Goal: Transaction & Acquisition: Download file/media

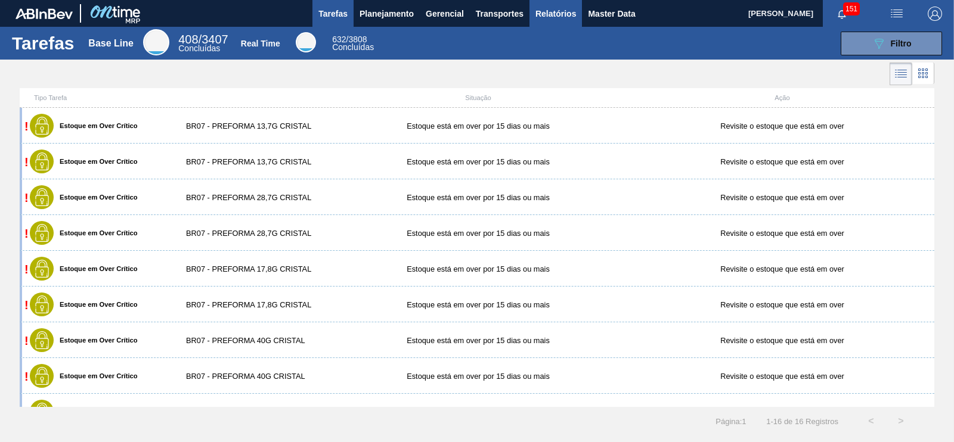
click at [543, 13] on span "Relatórios" at bounding box center [556, 14] width 41 height 14
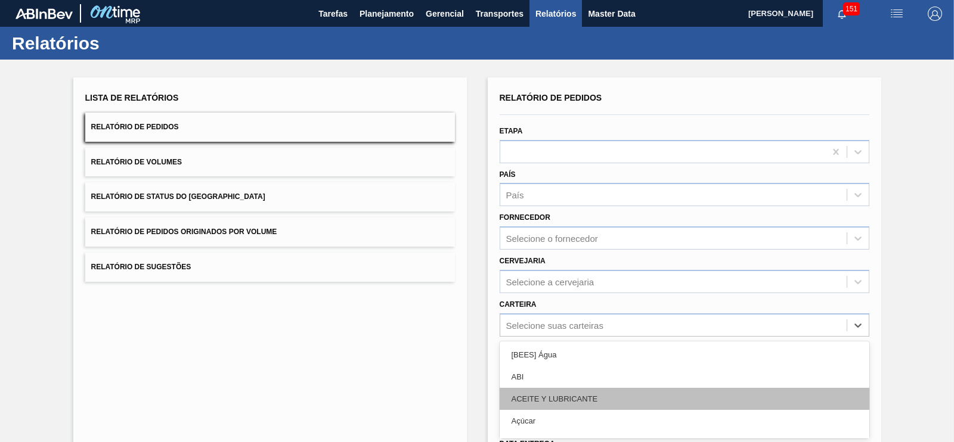
click at [563, 324] on div "option [BEES] Água focused, 1 of 101. 101 results available. Use Up and Down to…" at bounding box center [685, 325] width 370 height 23
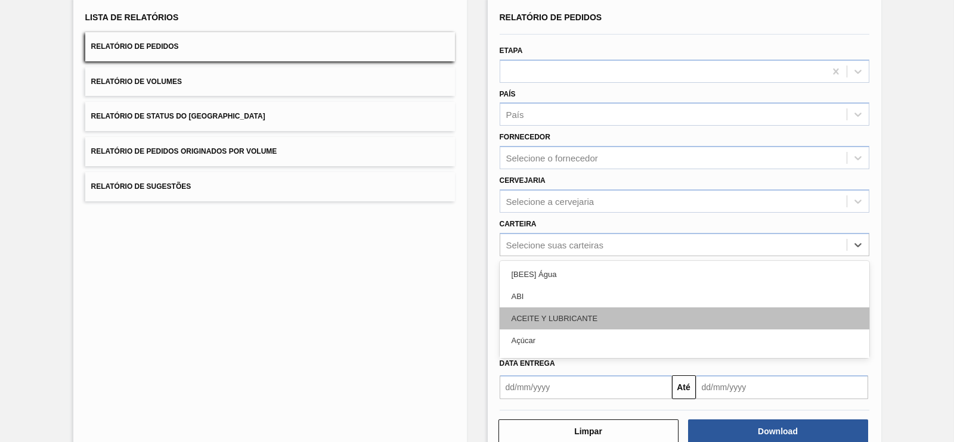
scroll to position [81, 0]
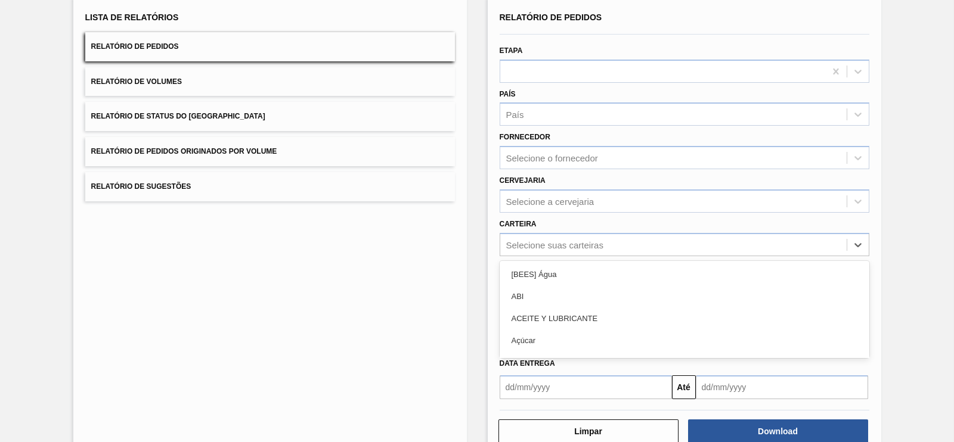
click at [933, 141] on div "Lista de Relatórios Relatório de Pedidos Relatório de Volumes Relatório de Stat…" at bounding box center [477, 225] width 954 height 493
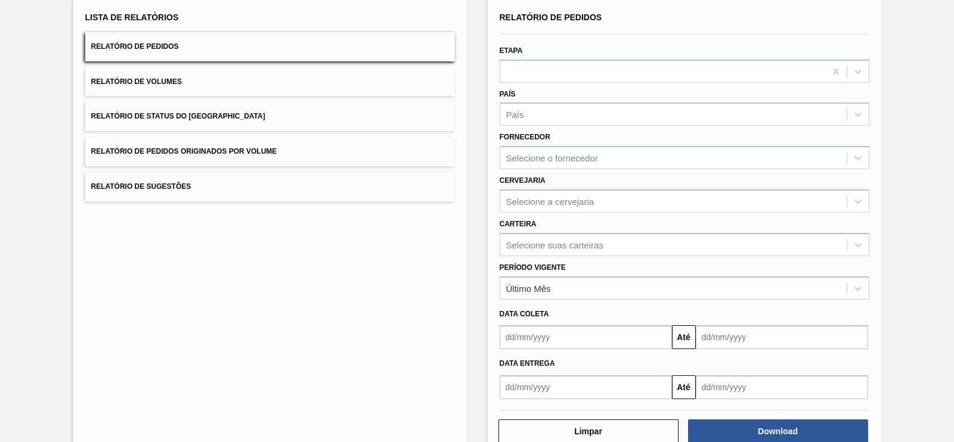
click at [565, 339] on input "text" at bounding box center [586, 338] width 172 height 24
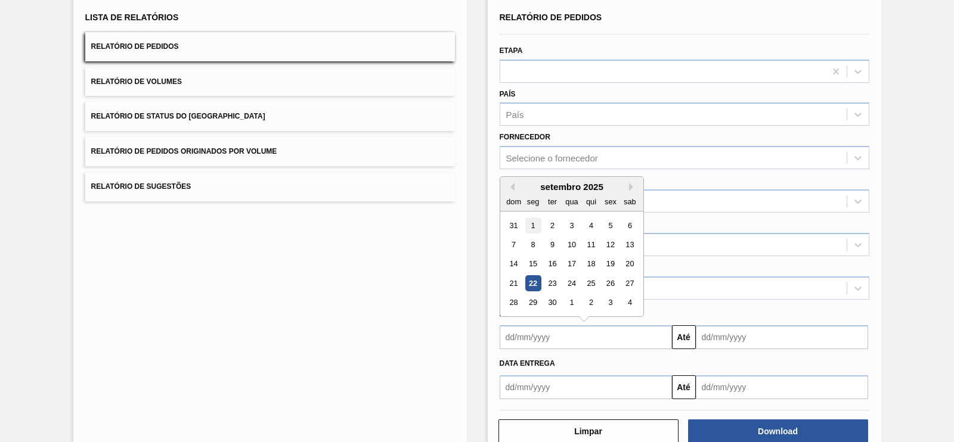
click at [531, 221] on div "1" at bounding box center [533, 226] width 16 height 16
type input "01/09/2025"
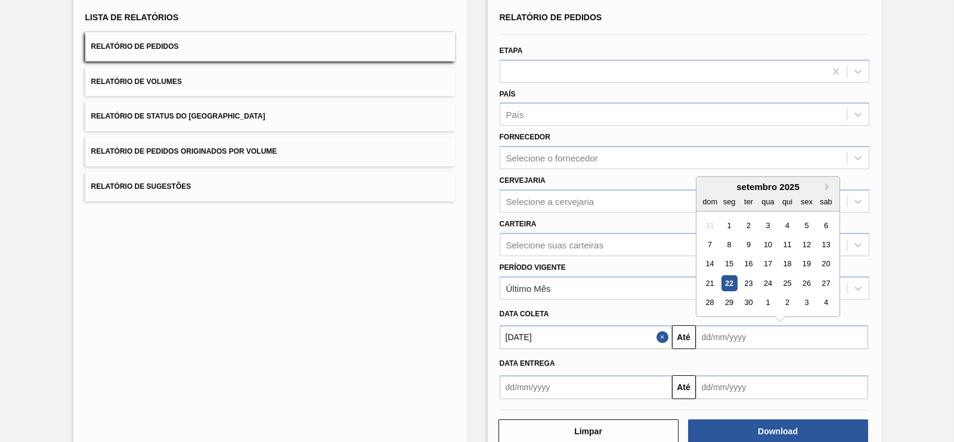
click at [741, 338] on input "text" at bounding box center [782, 338] width 172 height 24
click at [742, 304] on div "30" at bounding box center [748, 303] width 16 height 16
type input "30/09/2025"
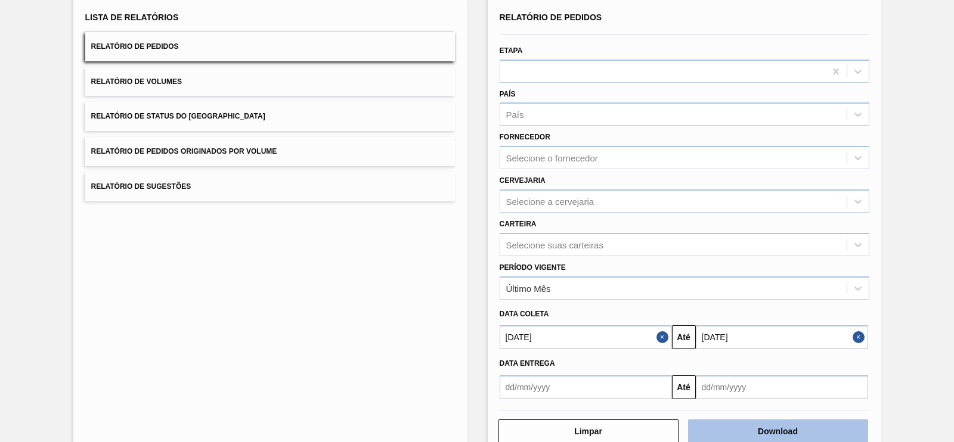
click at [782, 435] on button "Download" at bounding box center [778, 432] width 180 height 24
click at [911, 106] on div "Lista de Relatórios Relatório de Pedidos Relatório de Volumes Relatório de Stat…" at bounding box center [477, 225] width 954 height 493
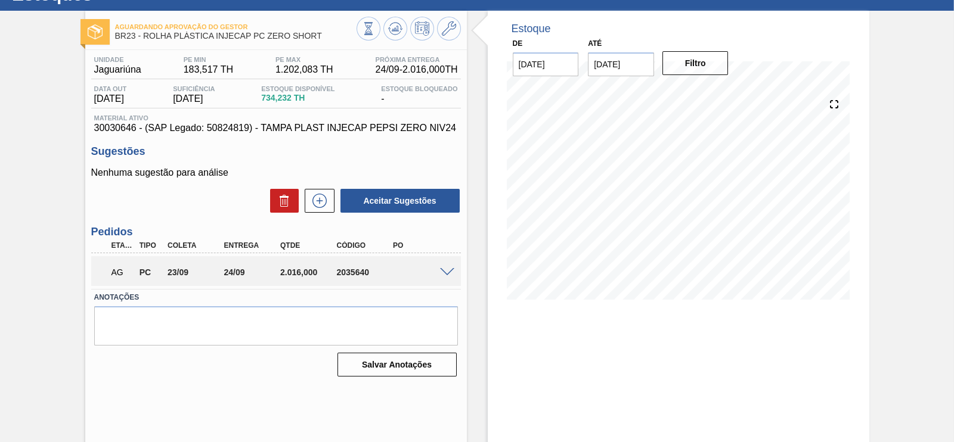
scroll to position [70, 0]
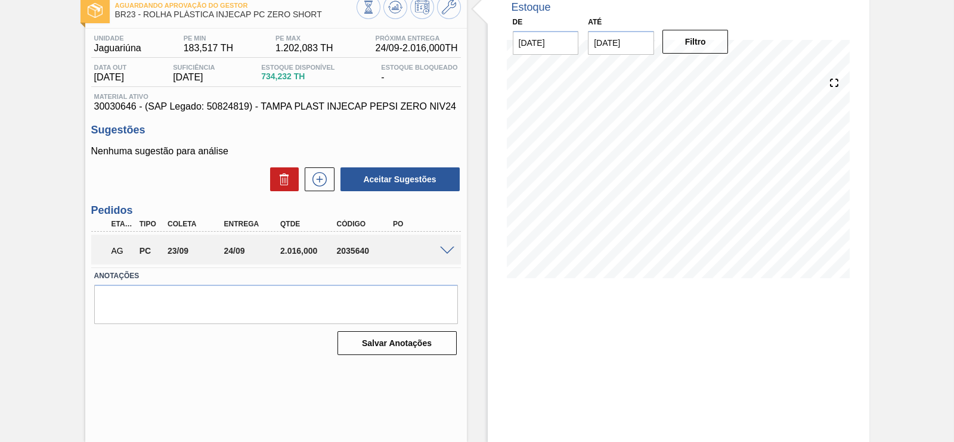
click at [444, 253] on span at bounding box center [447, 251] width 14 height 9
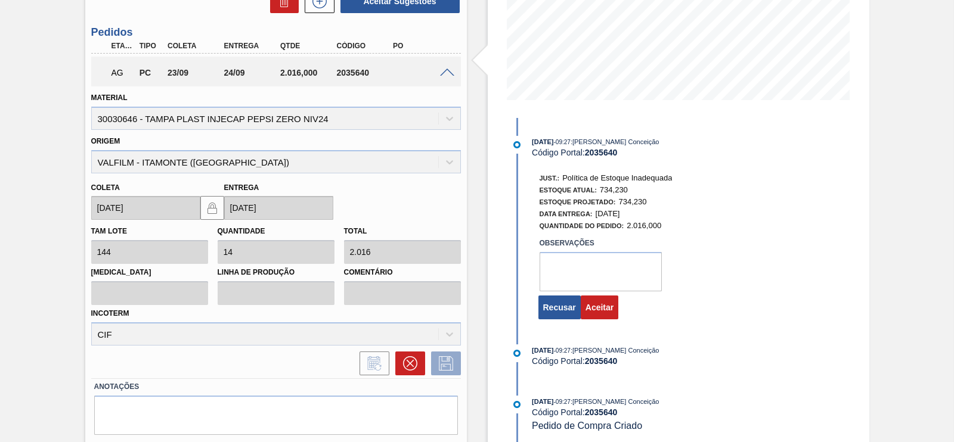
scroll to position [283, 0]
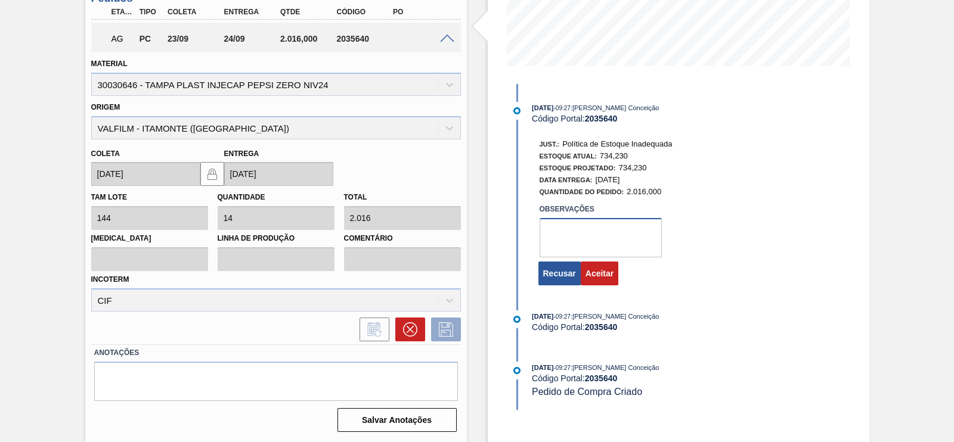
click at [571, 244] on textarea at bounding box center [601, 237] width 122 height 39
type textarea "OK"
click at [602, 287] on div "[DATE] 09:27 : [PERSON_NAME] Conceição Código Portal: 2035640 Just.: Política d…" at bounding box center [662, 197] width 307 height 191
click at [599, 273] on button "Aceitar" at bounding box center [600, 274] width 38 height 24
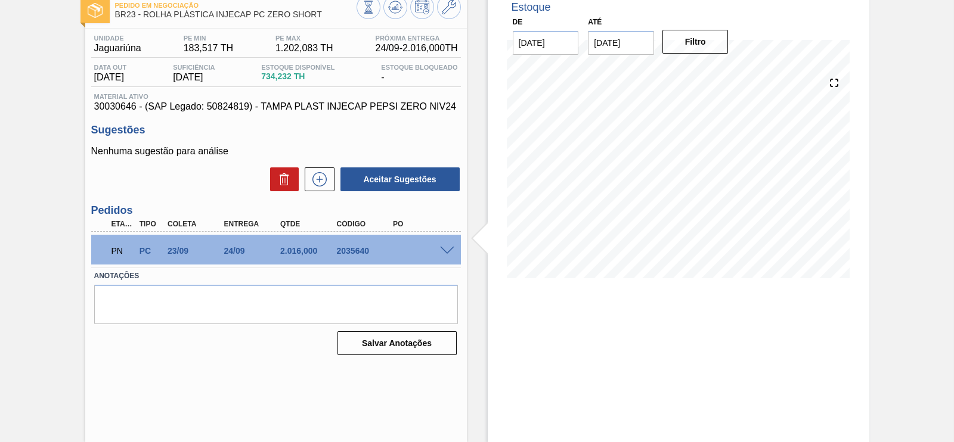
scroll to position [70, 0]
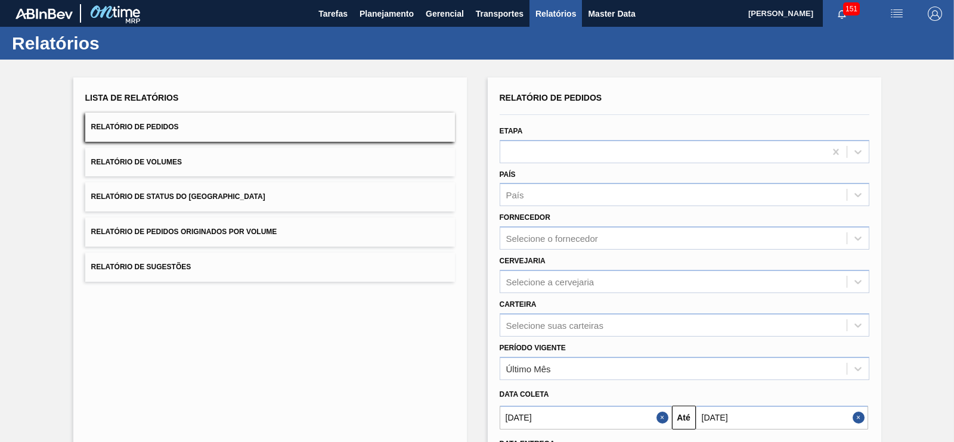
scroll to position [81, 0]
